Goal: Find specific page/section: Find specific page/section

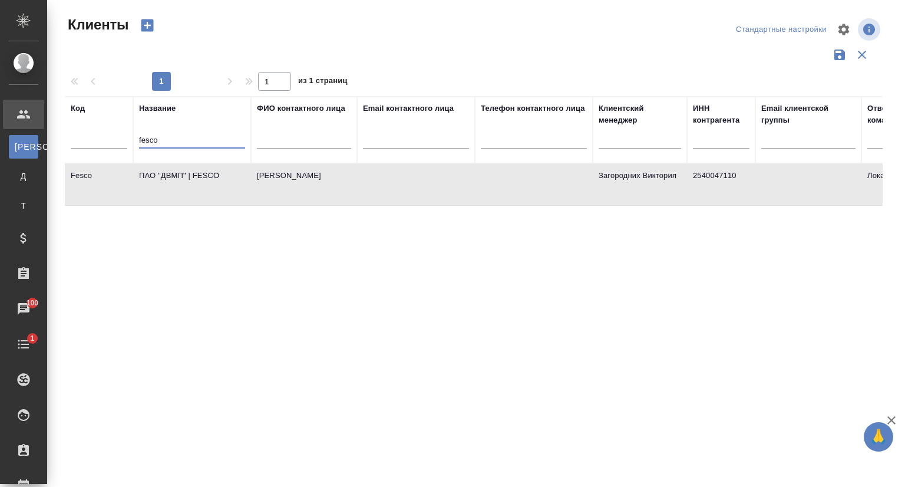
select select "RU"
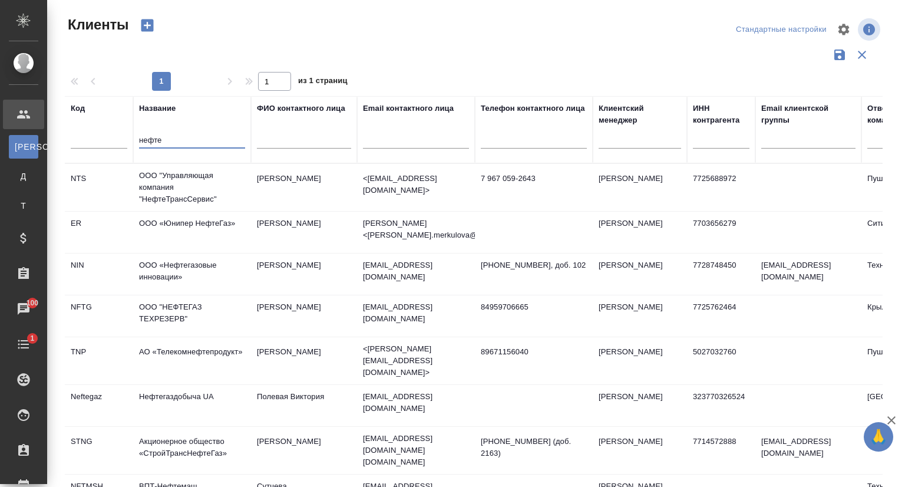
type input "нефте"
click at [163, 274] on td "ООО «Нефтегазовые инновации»" at bounding box center [192, 273] width 118 height 41
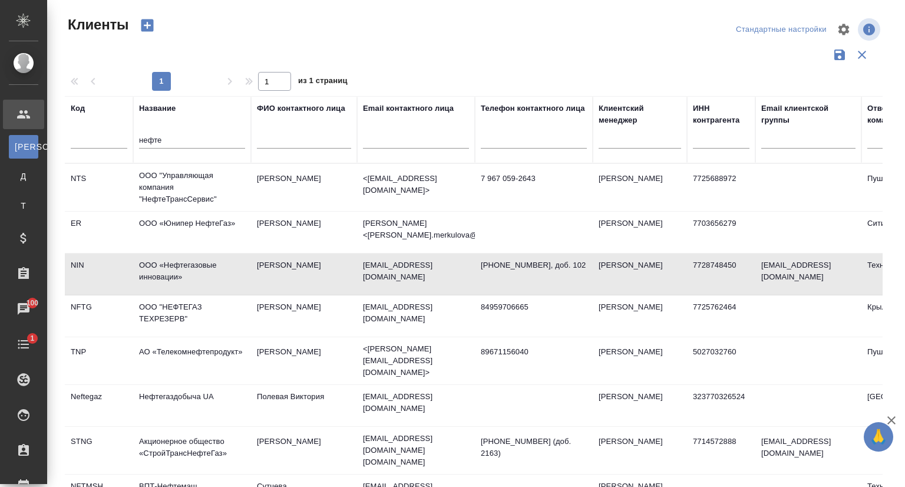
click at [163, 275] on td "ООО «Нефтегазовые инновации»" at bounding box center [192, 273] width 118 height 41
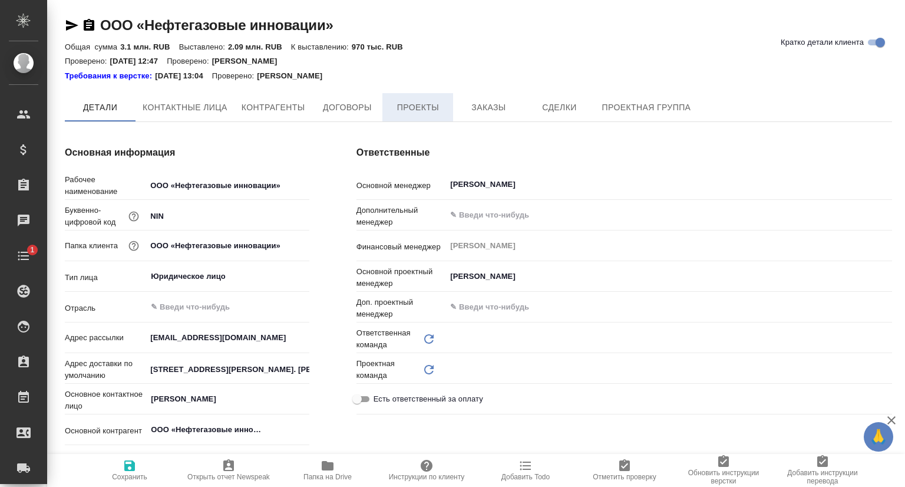
type textarea "x"
type input "Технический"
click at [408, 113] on span "Проекты" at bounding box center [417, 108] width 57 height 15
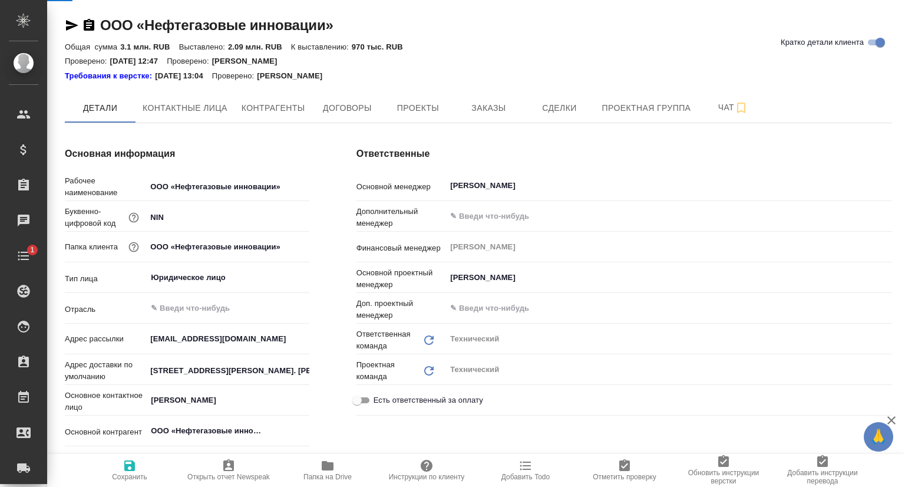
type textarea "x"
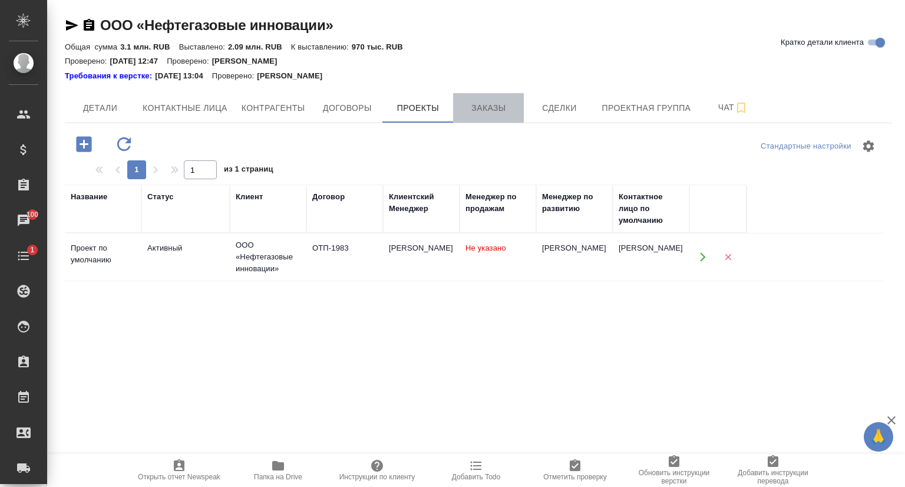
click at [469, 114] on span "Заказы" at bounding box center [488, 108] width 57 height 15
